Goal: Transaction & Acquisition: Purchase product/service

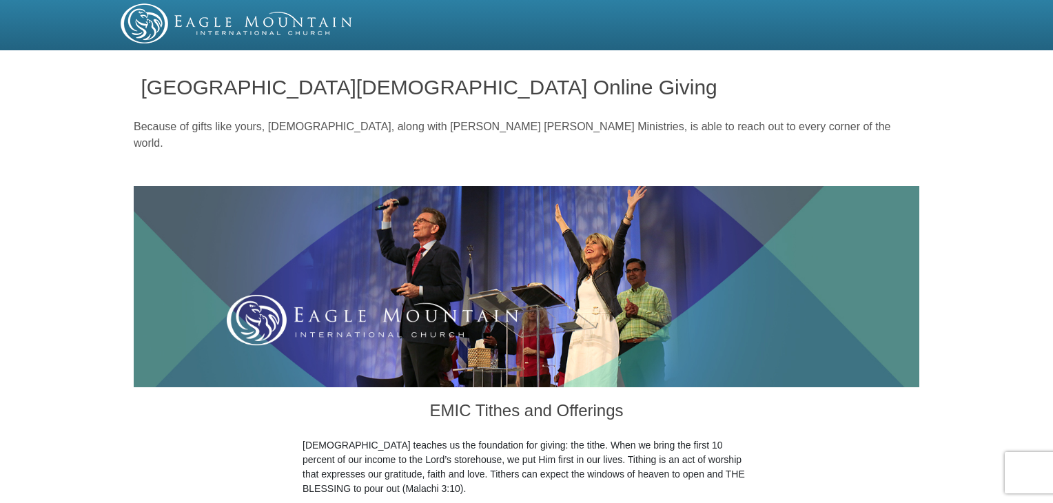
scroll to position [439, 0]
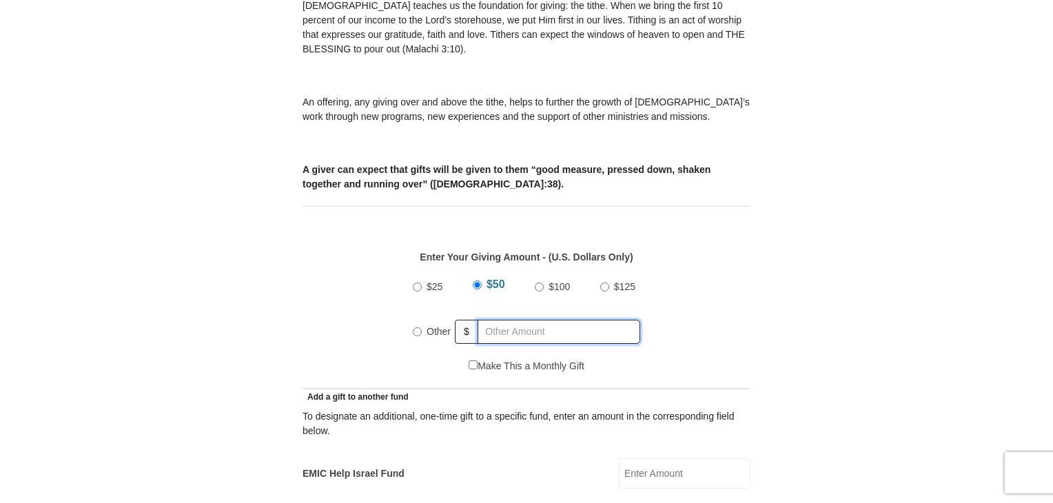
radio input "true"
click at [535, 320] on input "text" at bounding box center [561, 332] width 158 height 24
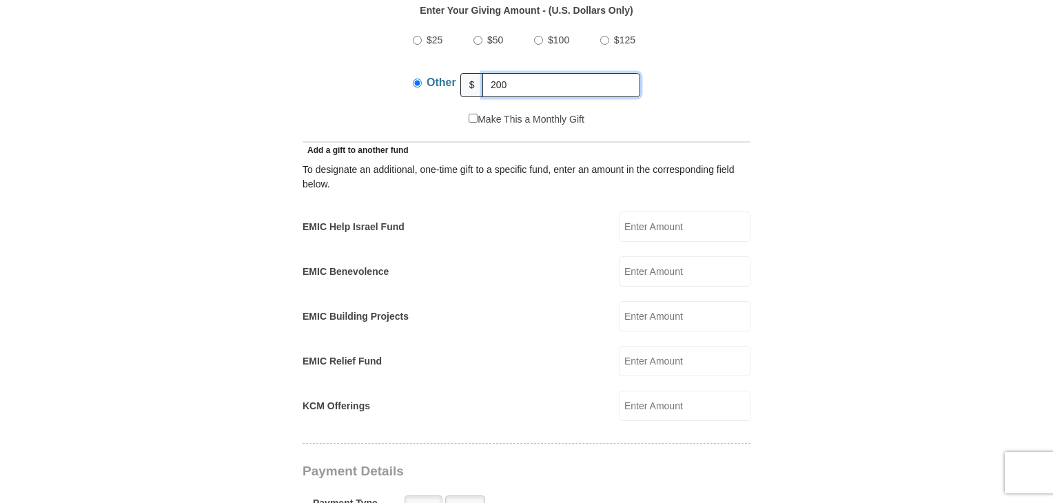
scroll to position [689, 0]
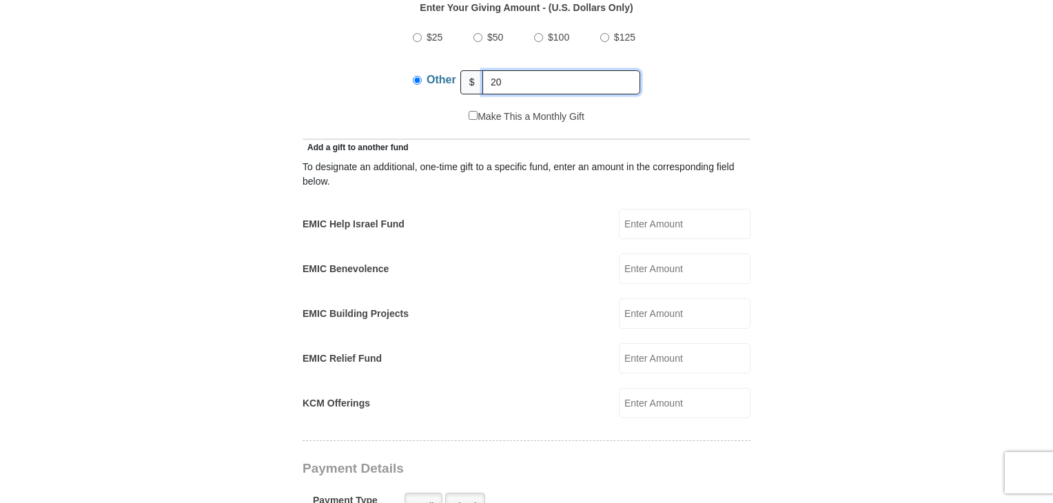
type input "2"
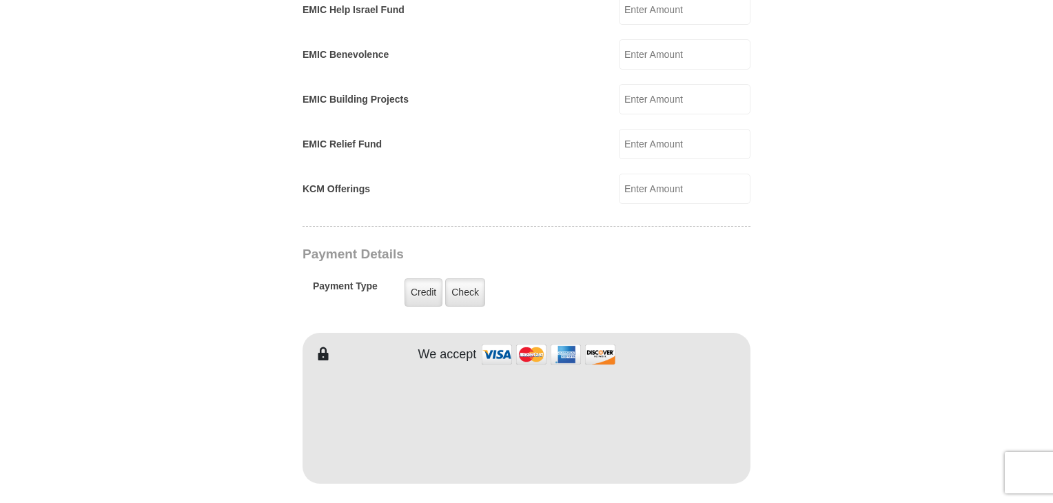
scroll to position [905, 0]
click at [660, 172] on input "KCM Offerings" at bounding box center [685, 187] width 132 height 30
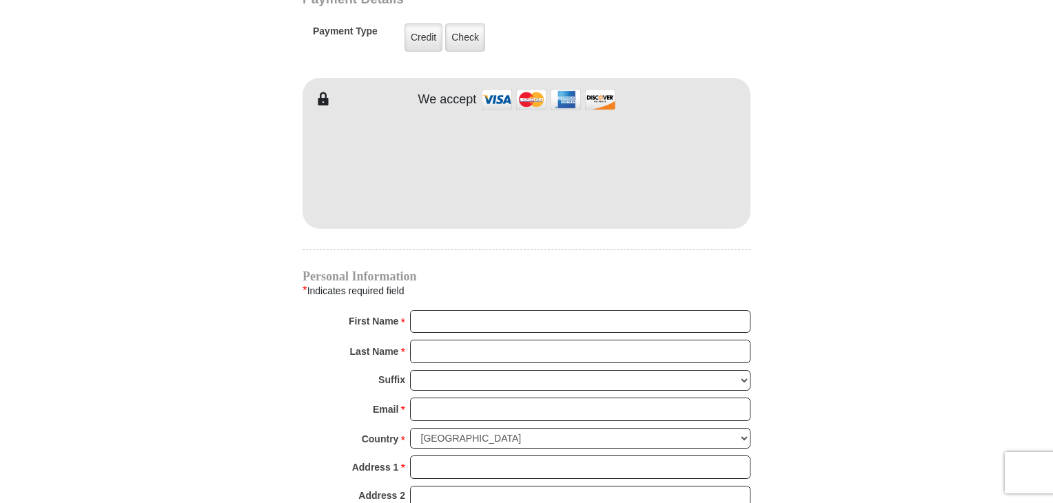
scroll to position [1161, 0]
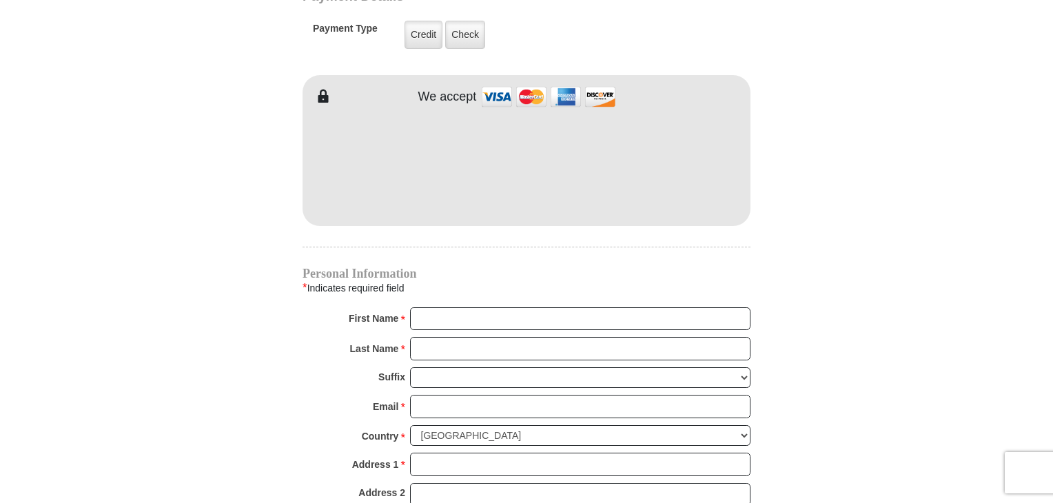
type input "200"
click at [488, 307] on input "First Name *" at bounding box center [580, 318] width 340 height 23
type input "[PERSON_NAME]"
click at [470, 337] on input "Last Name *" at bounding box center [580, 348] width 340 height 23
type input "Hepburn"
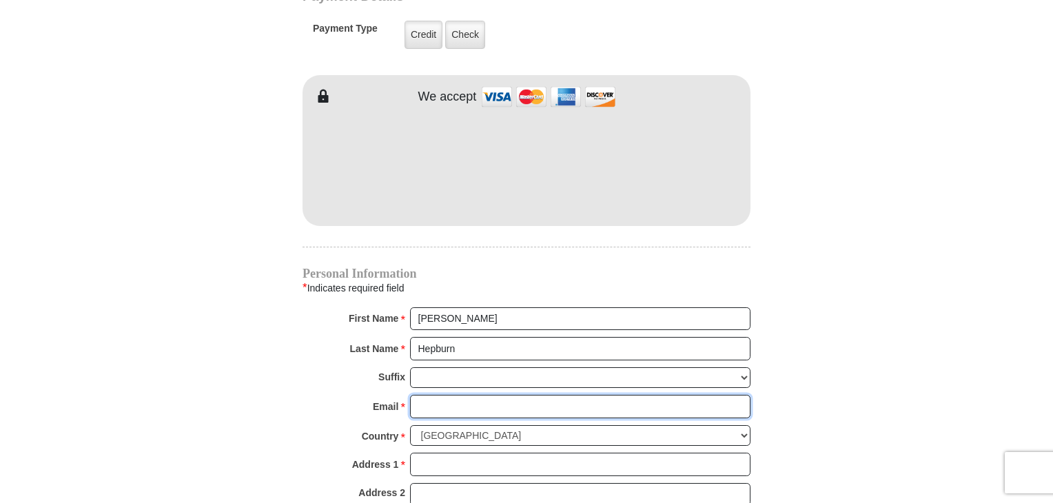
click at [473, 395] on input "Email *" at bounding box center [580, 406] width 340 height 23
type input "[EMAIL_ADDRESS][DOMAIN_NAME]"
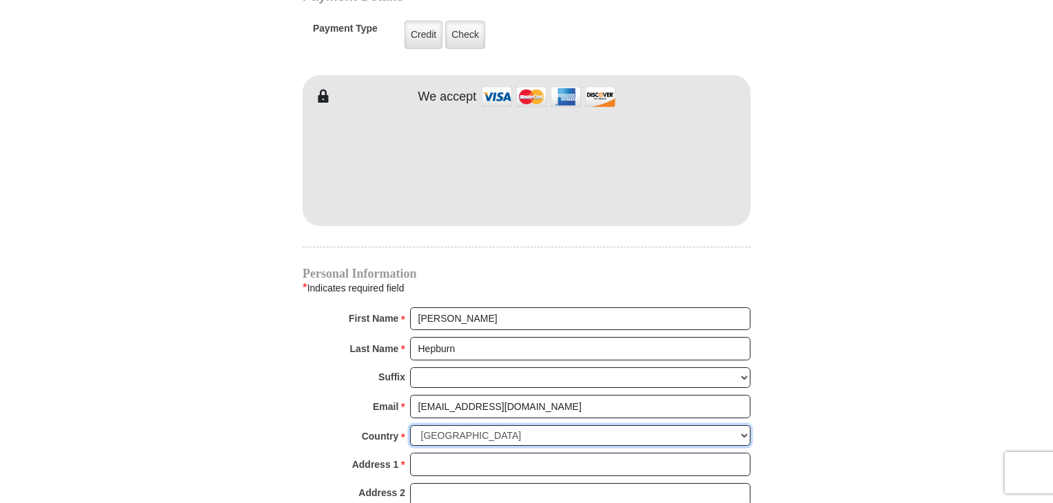
select select "BS"
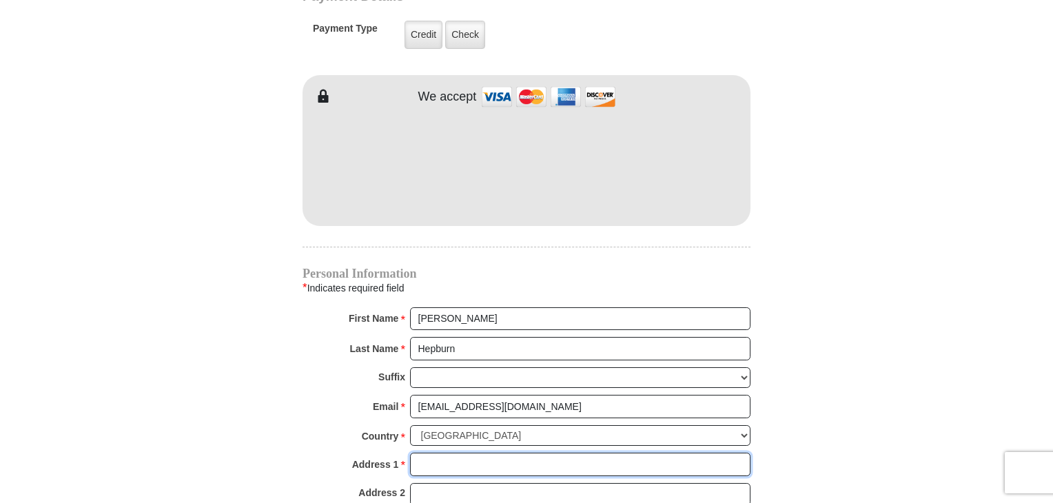
type input "[PERSON_NAME][GEOGRAPHIC_DATA] - [PERSON_NAME] Subdivisions"
type input "Special notes. This seed is for my Tithes of $100"
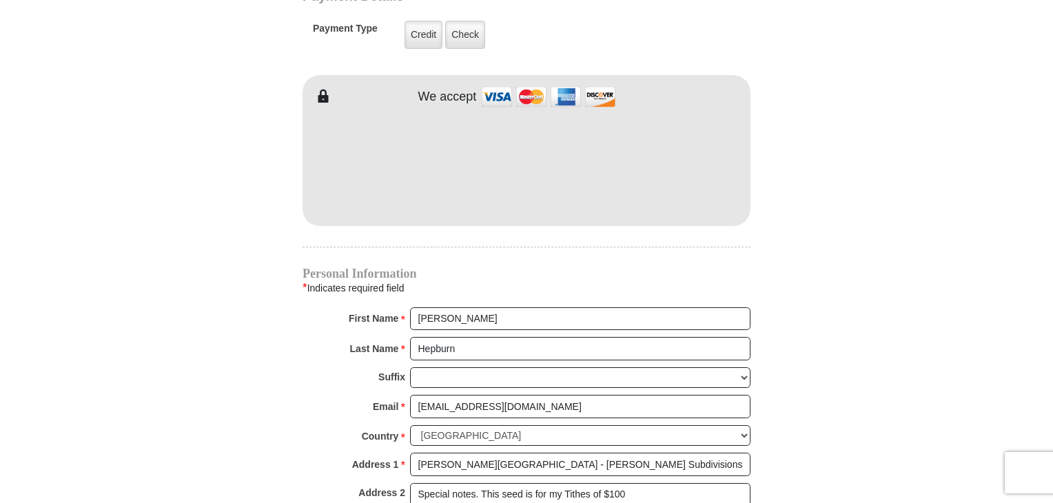
type input "Nassau"
type input "2428011215"
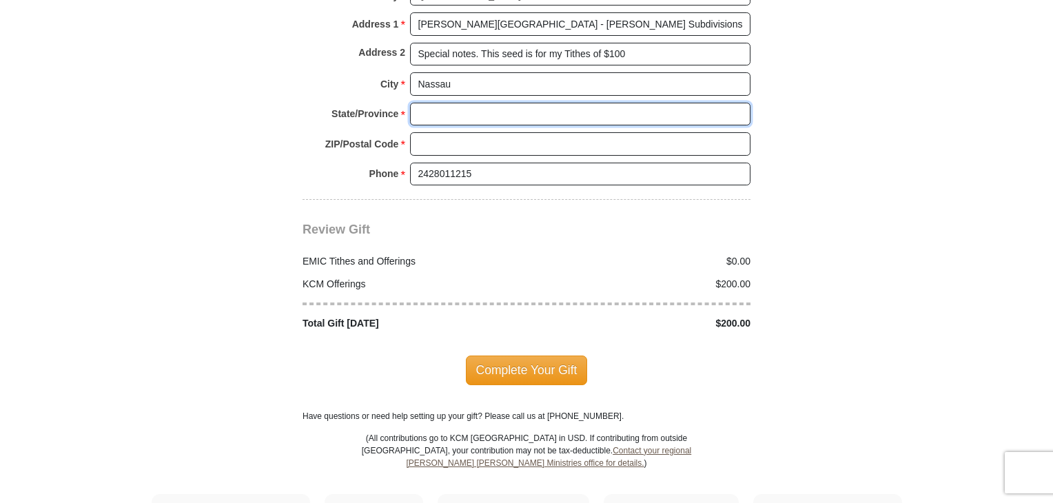
click at [471, 103] on input "State/Province *" at bounding box center [580, 114] width 340 height 23
type input "NP"
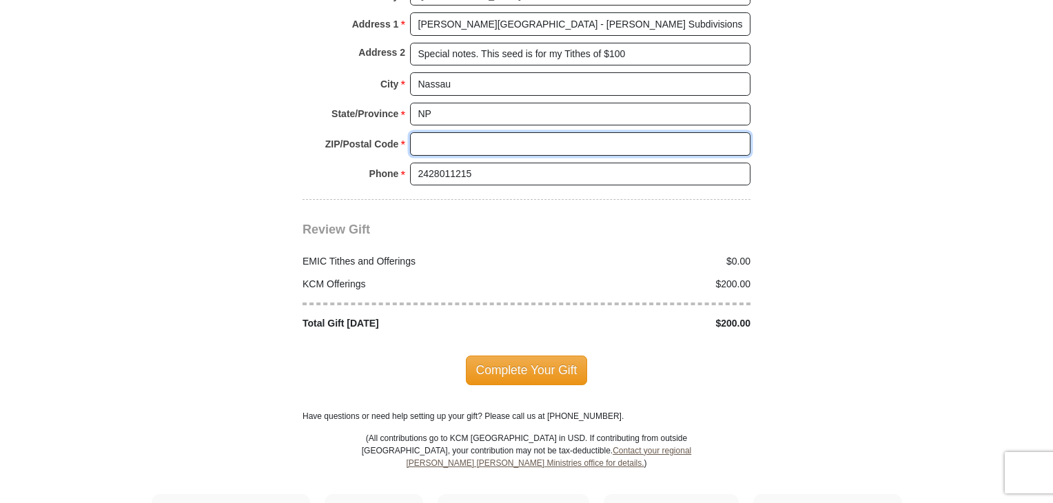
click at [491, 132] on input "ZIP/Postal Code *" at bounding box center [580, 143] width 340 height 23
type input "SP-61253"
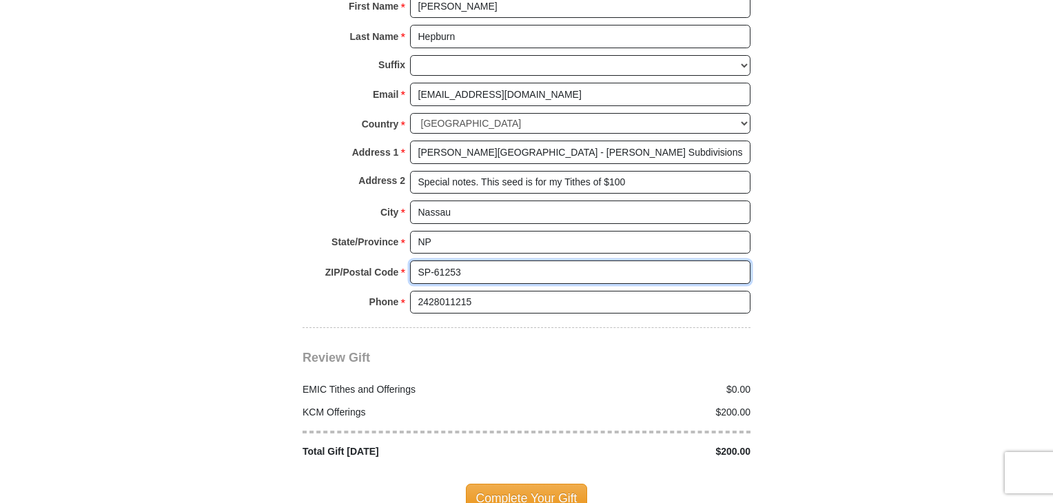
scroll to position [1459, 0]
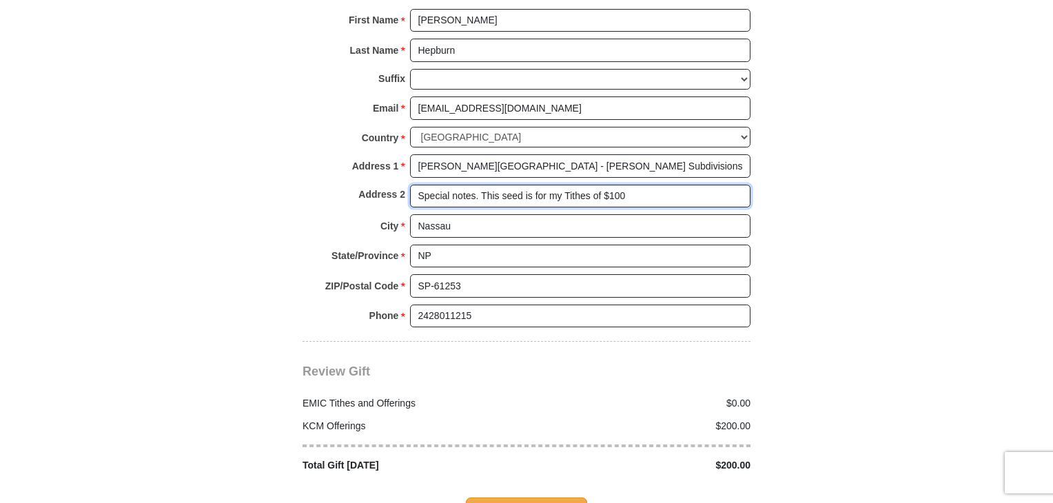
click at [458, 185] on input "Special notes. This seed is for my Tithes of $100" at bounding box center [580, 196] width 340 height 23
click at [484, 185] on input "Notes. Seed for Day of Atonement and 100+ folds blessings & Vision Boa" at bounding box center [580, 196] width 340 height 23
click at [577, 185] on input "Notes. Seed 4 Day of Atonement and 100+ folds blessings & Vision Boa" at bounding box center [580, 196] width 340 height 23
type input "Notes. Seed 4 Day of Atonement & 100+ folds blessings & Vision Board.."
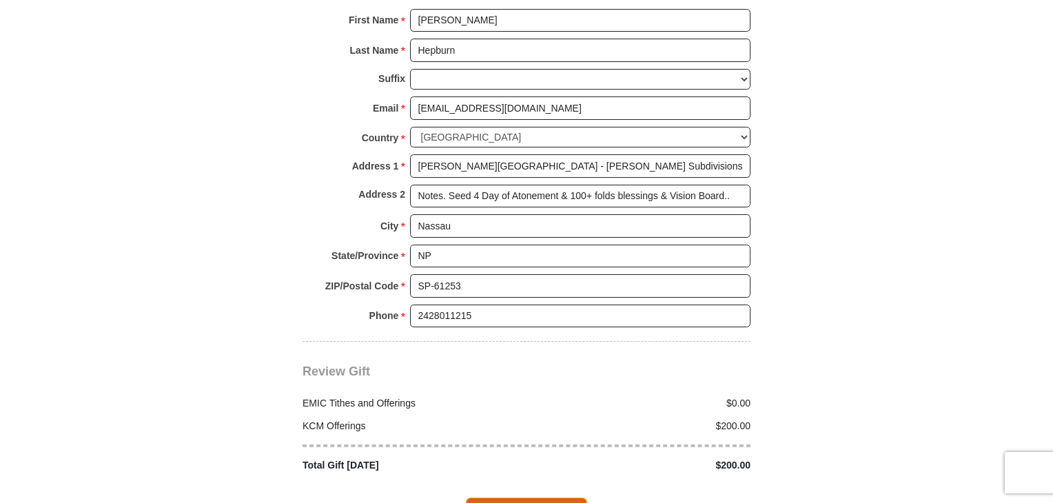
click at [564, 497] on span "Complete Your Gift" at bounding box center [527, 511] width 122 height 29
